Goal: Task Accomplishment & Management: Manage account settings

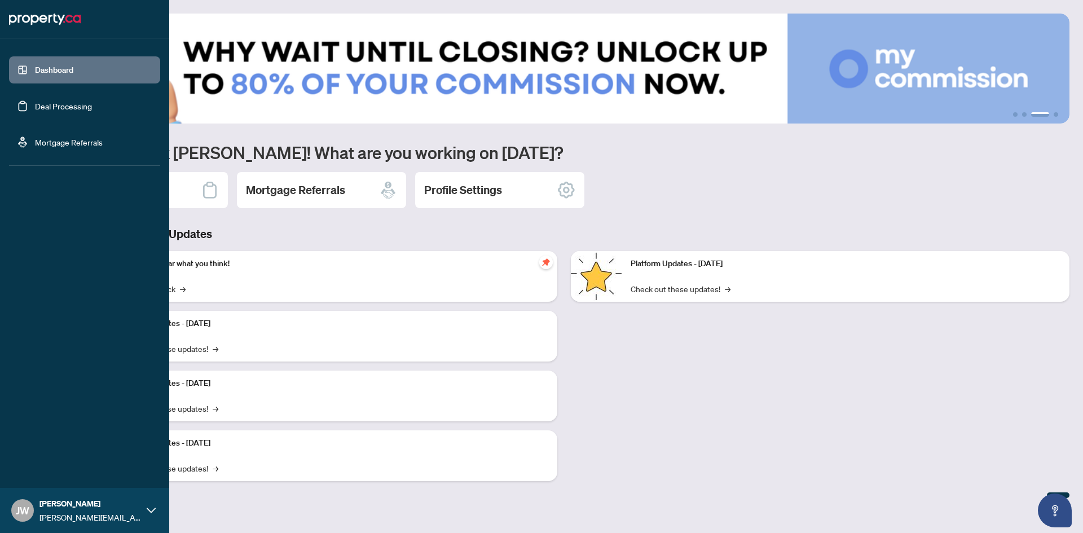
click at [64, 111] on link "Deal Processing" at bounding box center [63, 106] width 57 height 10
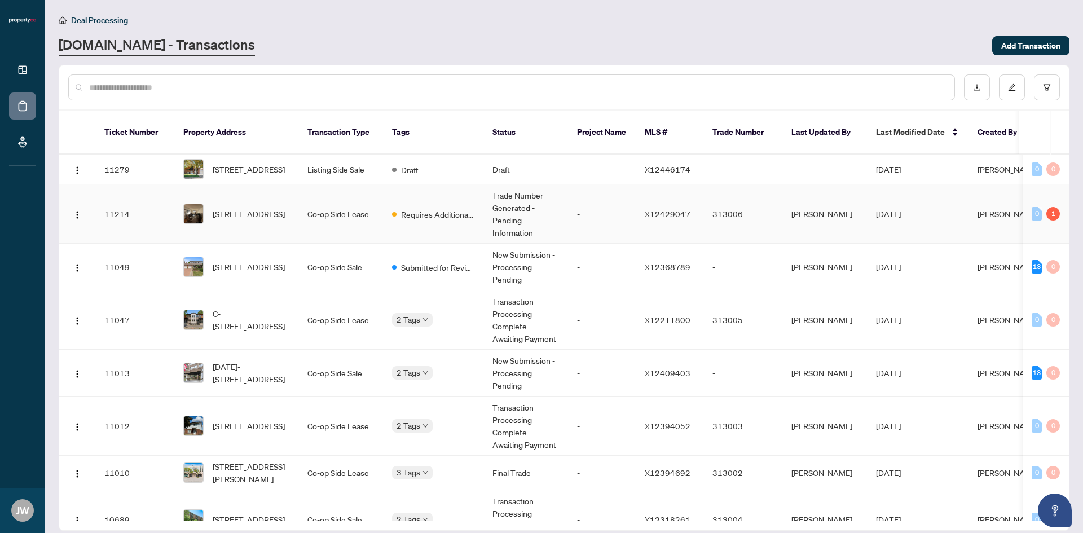
click at [440, 198] on td "Requires Additional Docs" at bounding box center [433, 214] width 100 height 59
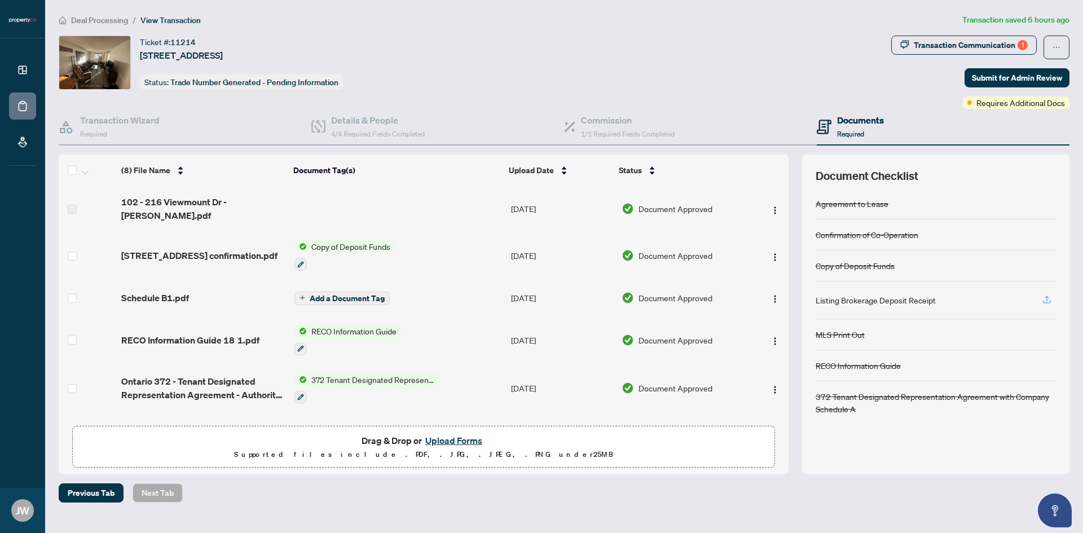
click at [1046, 296] on icon "button" at bounding box center [1047, 300] width 10 height 10
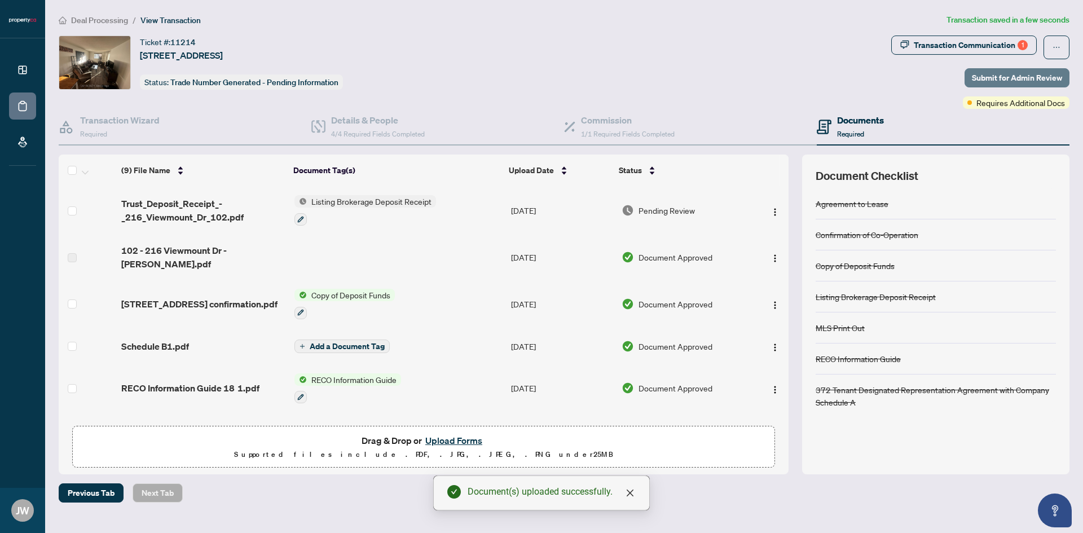
click at [988, 77] on span "Submit for Admin Review" at bounding box center [1017, 78] width 90 height 18
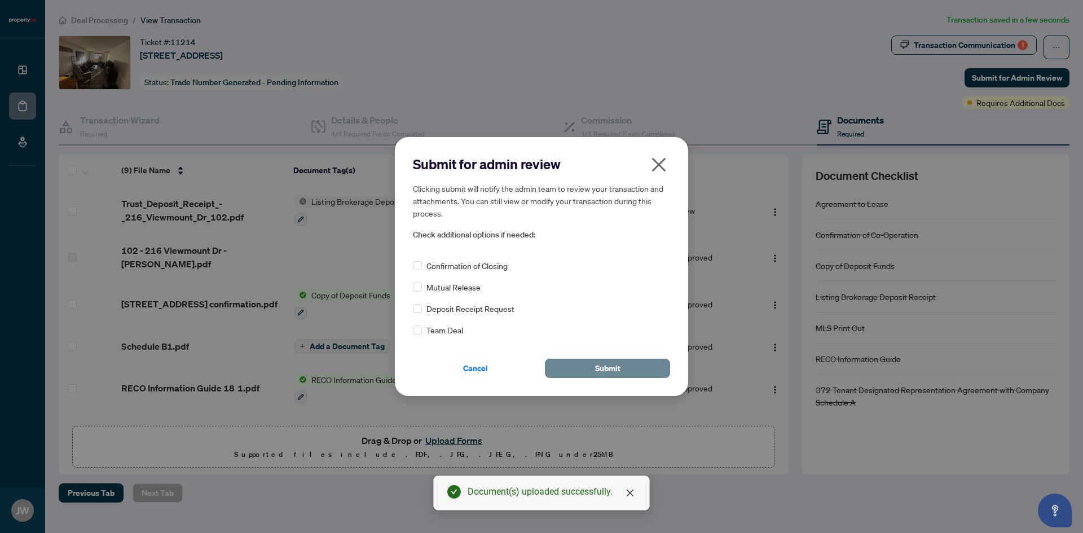
click at [612, 366] on span "Submit" at bounding box center [607, 368] width 25 height 18
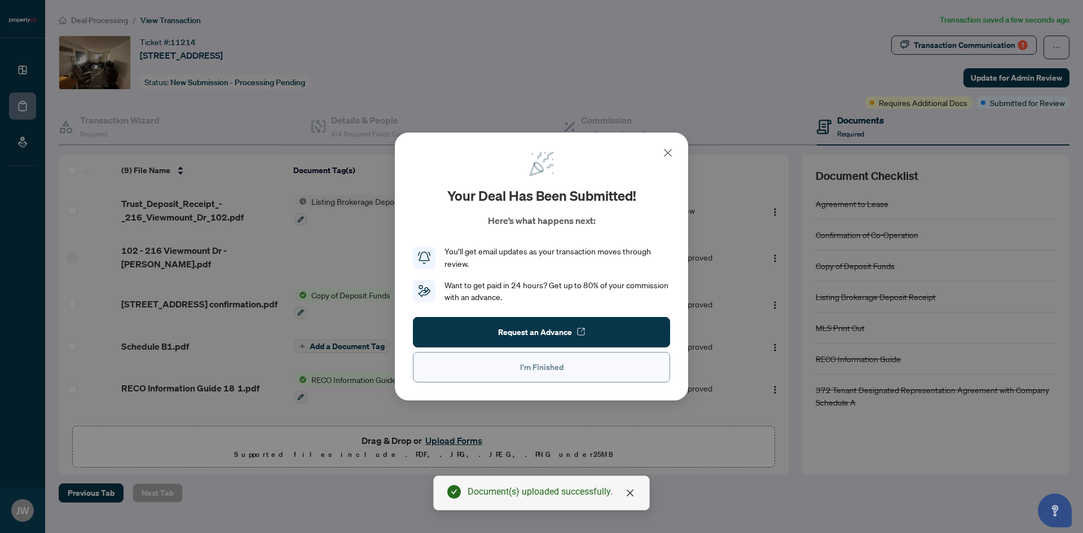
click at [583, 368] on button "I'm Finished" at bounding box center [541, 367] width 257 height 30
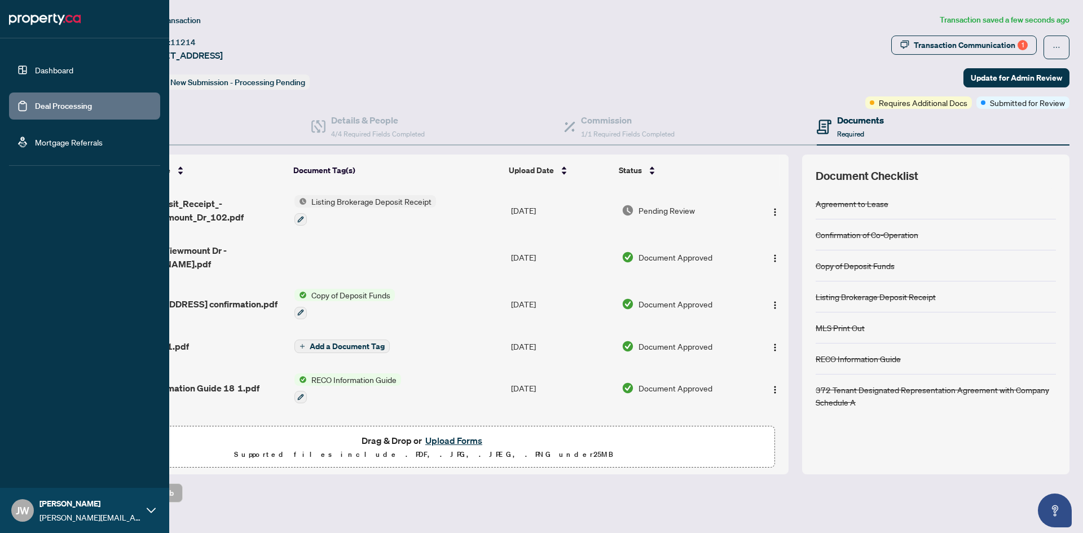
click at [59, 75] on link "Dashboard" at bounding box center [54, 70] width 38 height 10
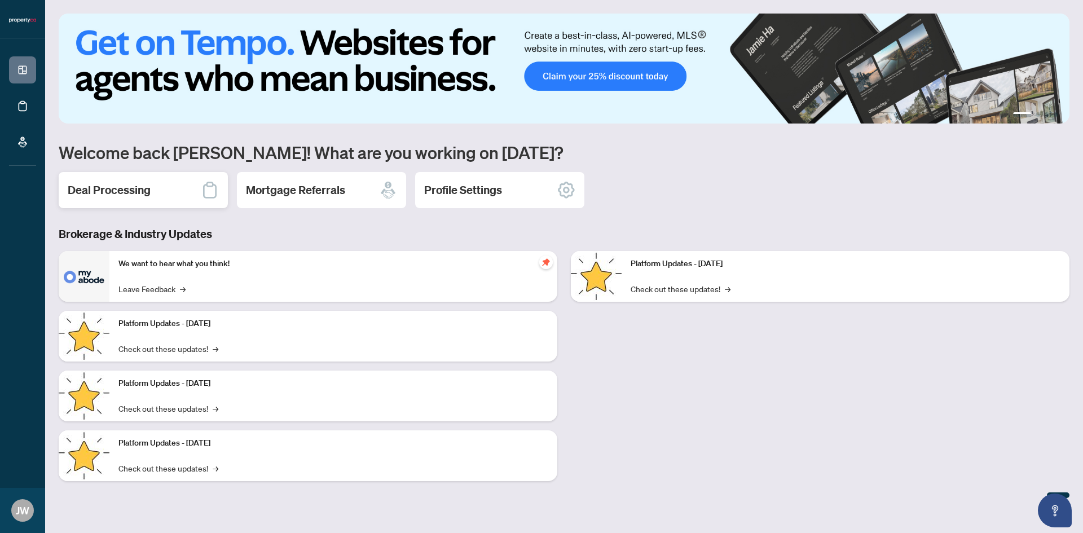
click at [114, 191] on h2 "Deal Processing" at bounding box center [109, 190] width 83 height 16
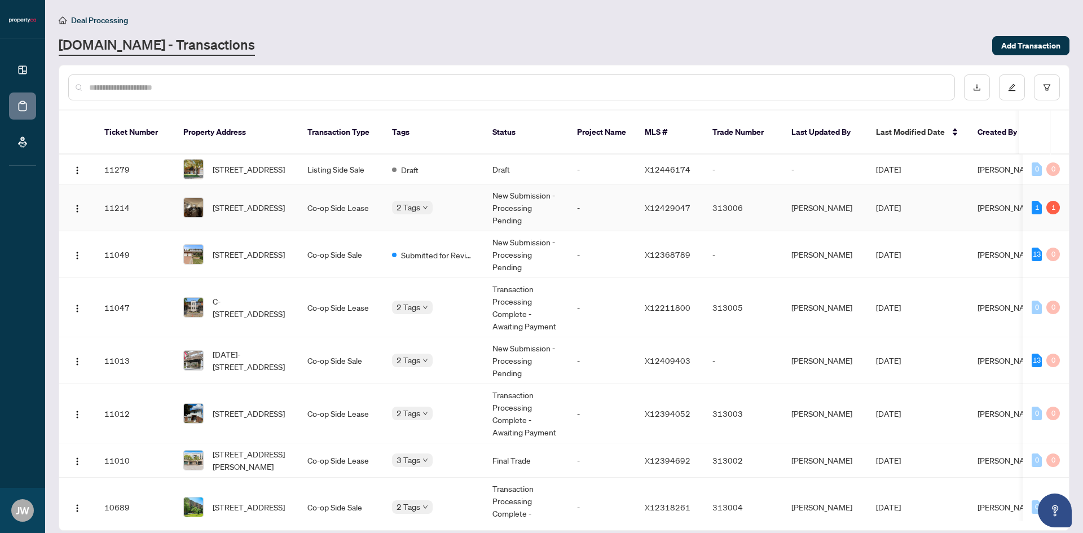
click at [301, 203] on td "Co-op Side Lease" at bounding box center [341, 208] width 85 height 47
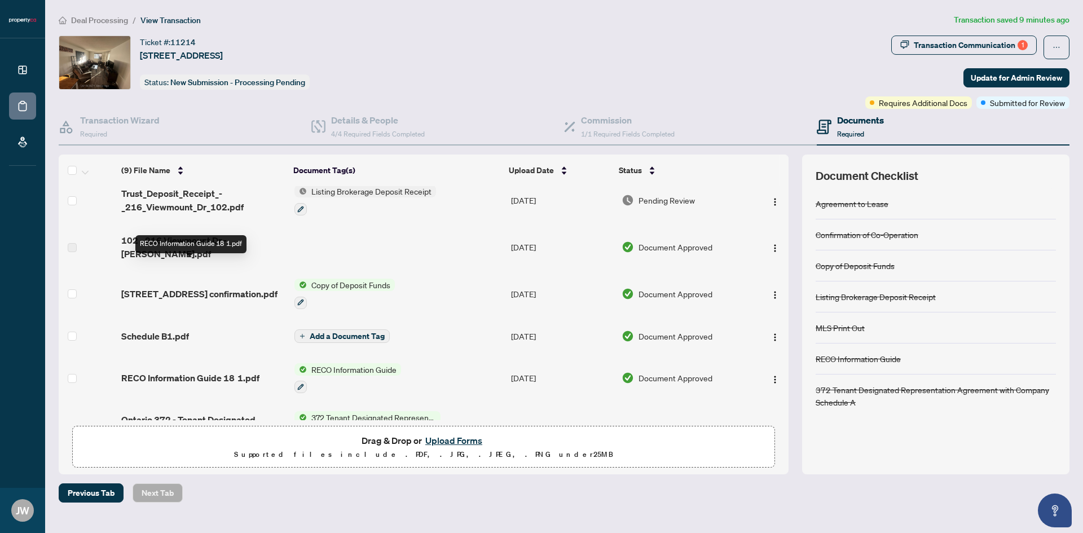
scroll to position [5, 0]
